Goal: Navigation & Orientation: Understand site structure

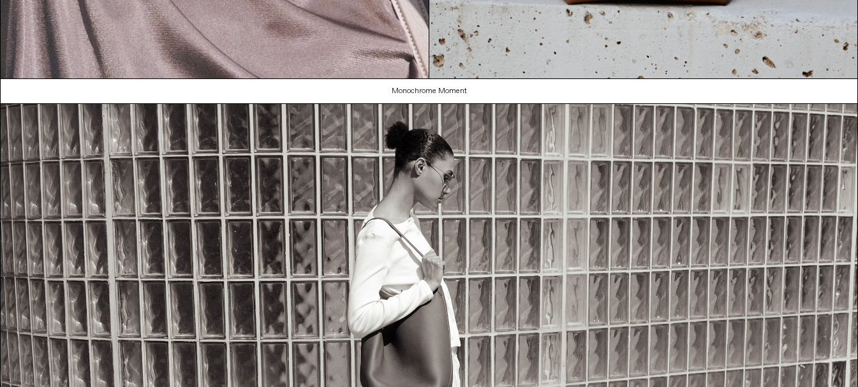
scroll to position [766, 0]
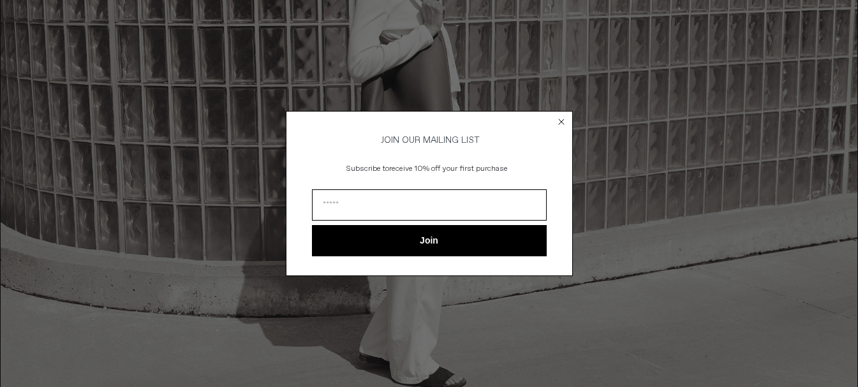
click at [558, 118] on circle "Close dialog" at bounding box center [561, 122] width 12 height 12
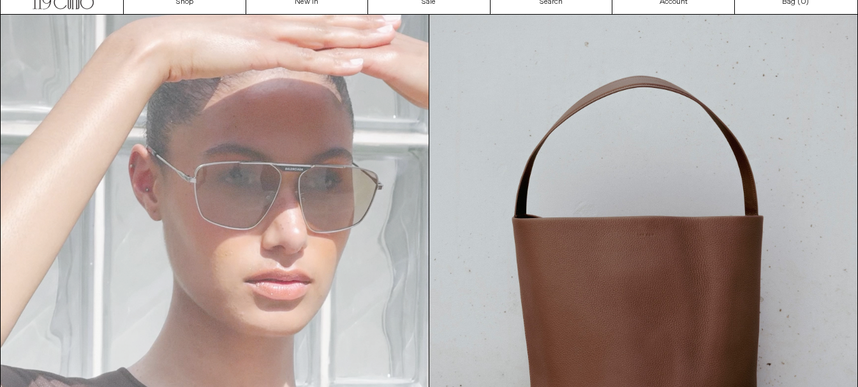
scroll to position [0, 0]
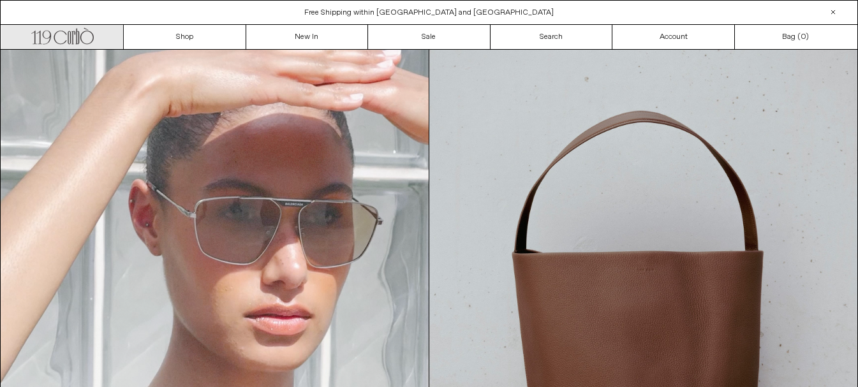
click at [91, 36] on icon ".cls-1, .cls-2 { fill: #231f20; stroke: #231f20; stroke-miterlimit: 10; stroke-…" at bounding box center [62, 35] width 63 height 19
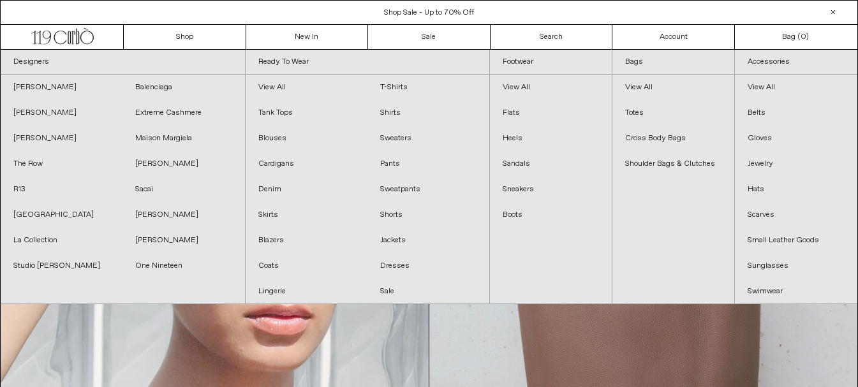
scroll to position [511, 0]
